Goal: Information Seeking & Learning: Find specific page/section

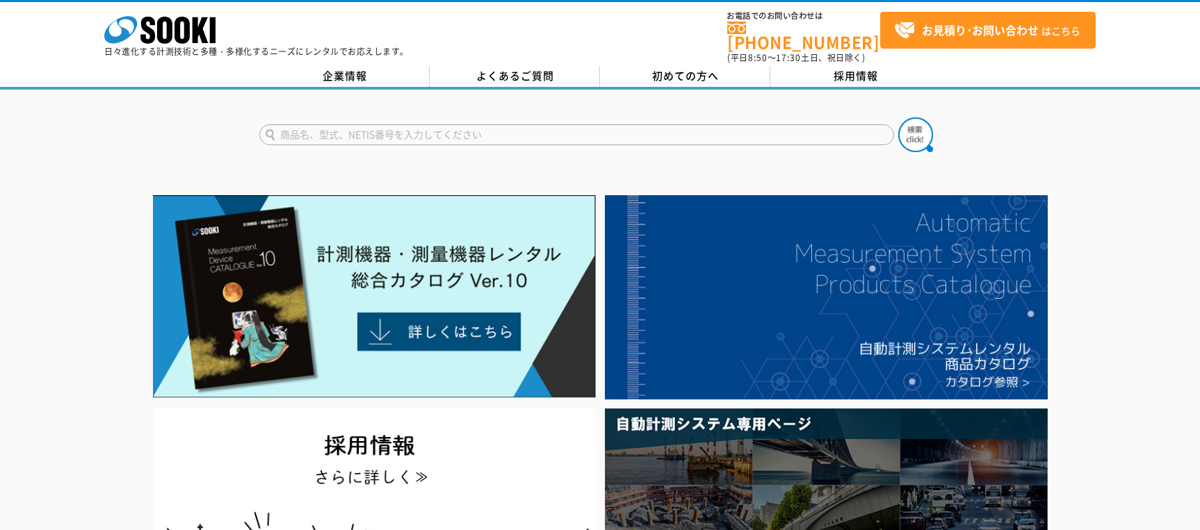
click at [546, 124] on input "text" at bounding box center [576, 134] width 635 height 21
type input "ループ万"
click at [898, 117] on button at bounding box center [915, 134] width 35 height 35
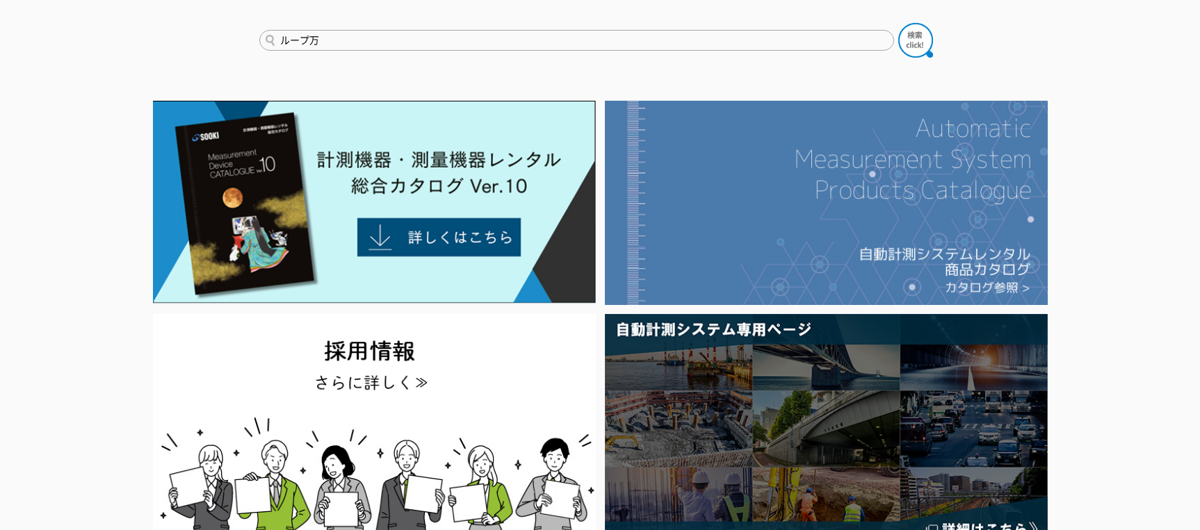
scroll to position [70, 0]
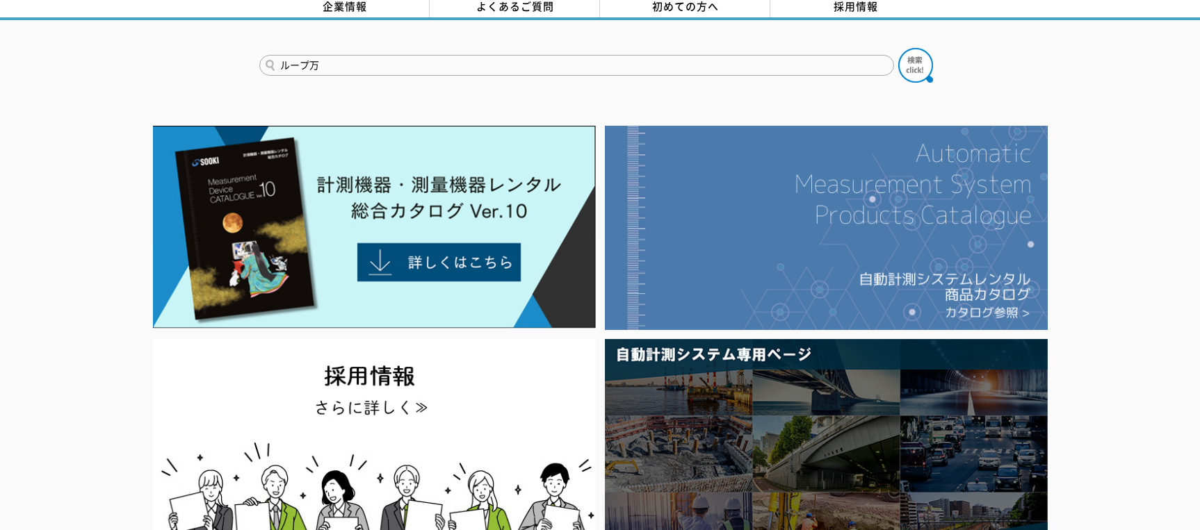
click at [939, 211] on img at bounding box center [826, 228] width 443 height 204
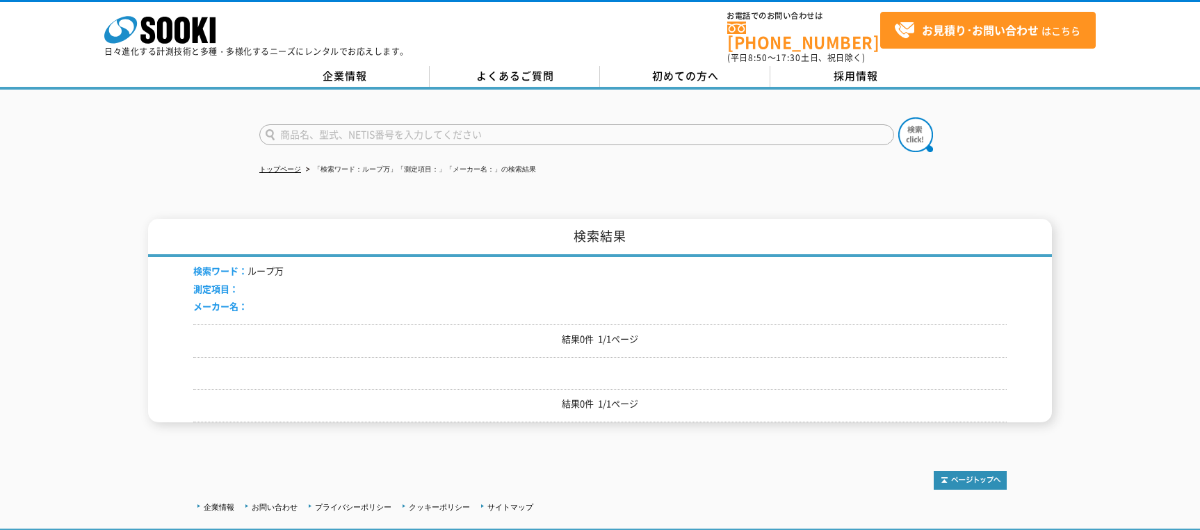
click at [530, 126] on input "text" at bounding box center [576, 134] width 635 height 21
type input "ループマン"
click at [898, 117] on button at bounding box center [915, 134] width 35 height 35
click at [359, 69] on link "企業情報" at bounding box center [344, 76] width 170 height 21
